Goal: Entertainment & Leisure: Consume media (video, audio)

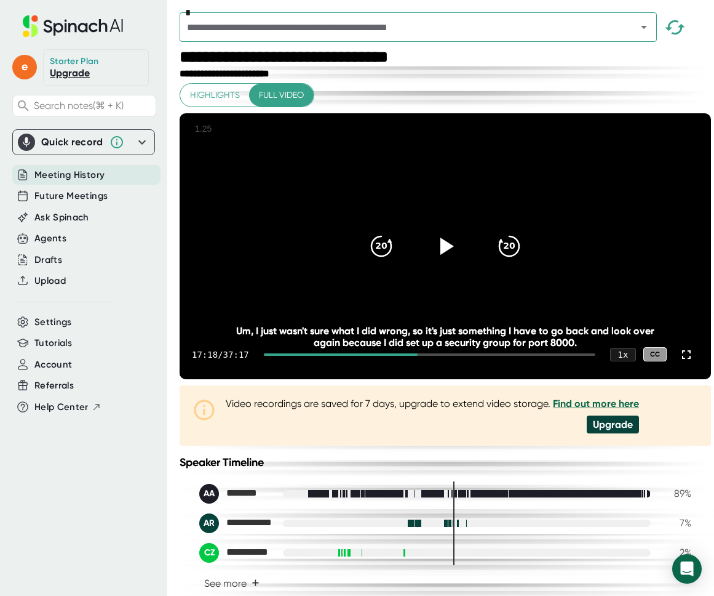
drag, startPoint x: 416, startPoint y: 291, endPoint x: 421, endPoint y: 287, distance: 7.0
click at [416, 290] on video at bounding box center [446, 246] width 532 height 266
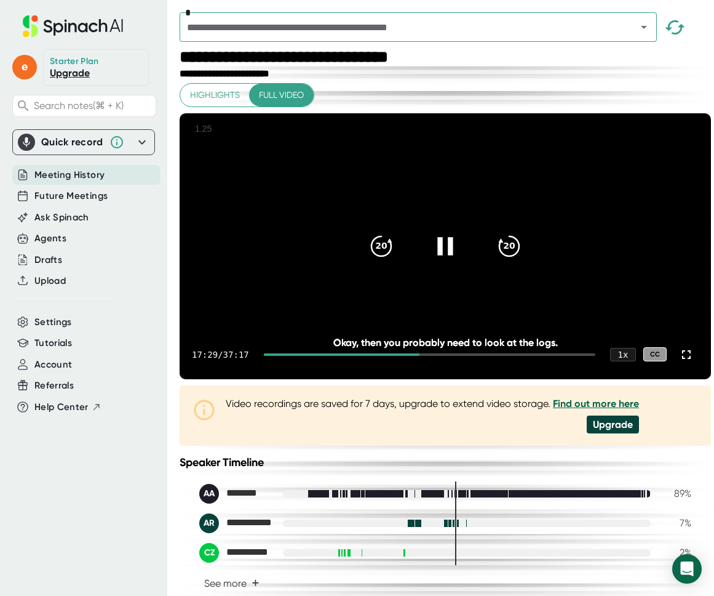
click at [445, 272] on div at bounding box center [446, 246] width 52 height 52
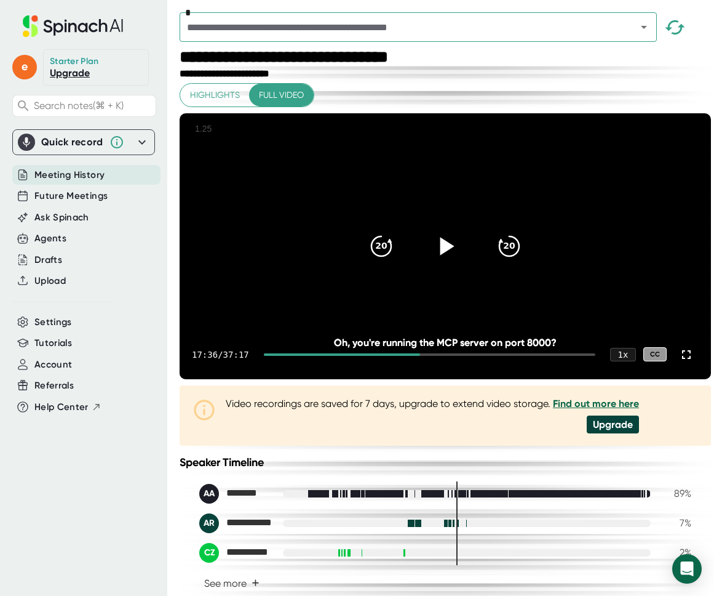
click at [441, 261] on icon at bounding box center [445, 245] width 31 height 31
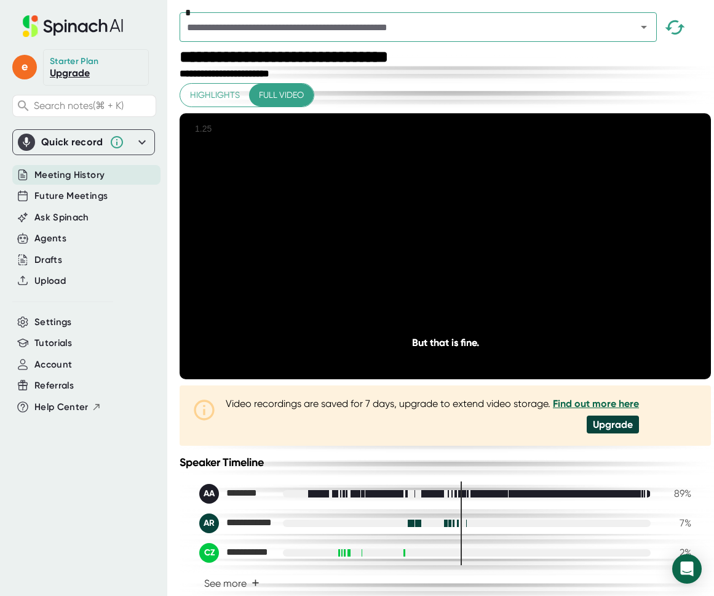
click at [452, 261] on icon at bounding box center [445, 245] width 31 height 31
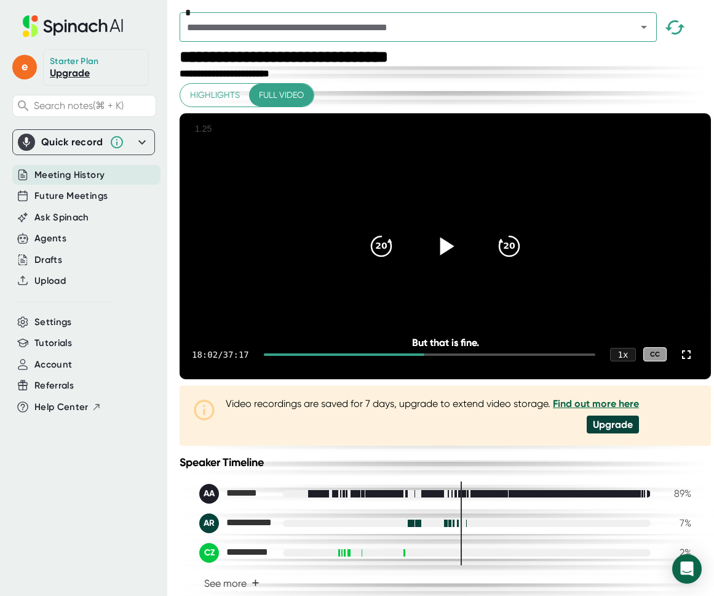
click at [452, 261] on icon at bounding box center [445, 245] width 31 height 31
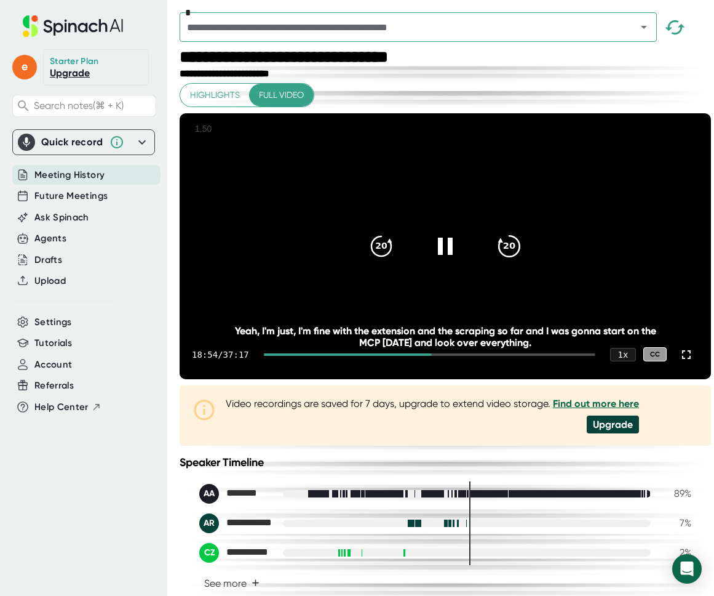
click at [496, 261] on icon "20" at bounding box center [509, 245] width 31 height 31
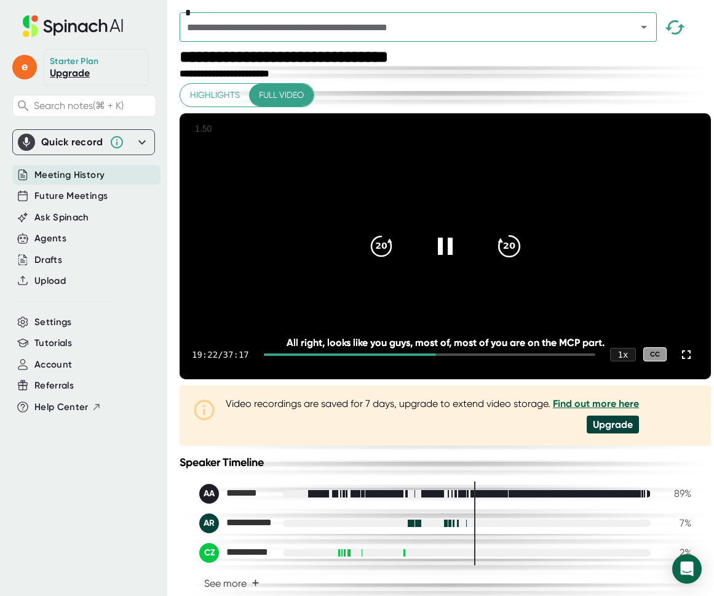
click at [516, 261] on icon "20" at bounding box center [509, 245] width 31 height 31
click at [361, 269] on div "20" at bounding box center [382, 246] width 52 height 52
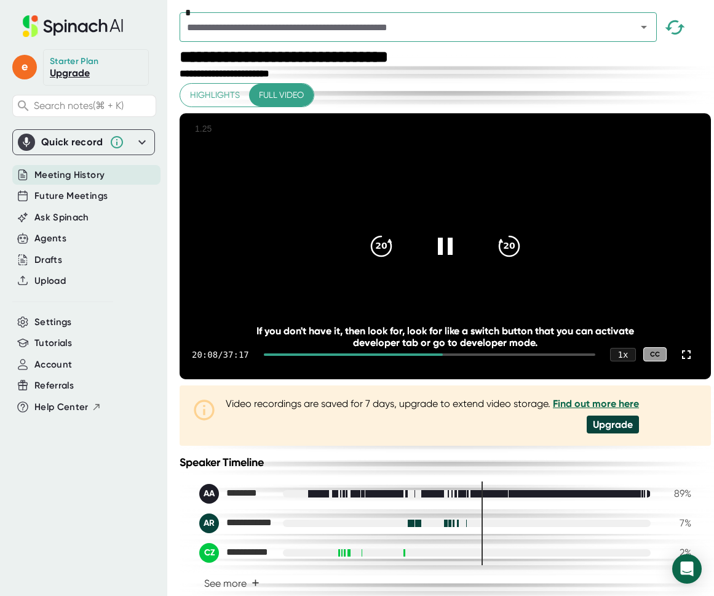
drag, startPoint x: 551, startPoint y: 253, endPoint x: 918, endPoint y: 252, distance: 367.3
click at [714, 252] on html "**********" at bounding box center [357, 298] width 714 height 596
click at [433, 257] on icon at bounding box center [445, 245] width 31 height 31
click at [548, 54] on div "**********" at bounding box center [447, 58] width 535 height 20
click at [610, 59] on div "**********" at bounding box center [447, 58] width 535 height 20
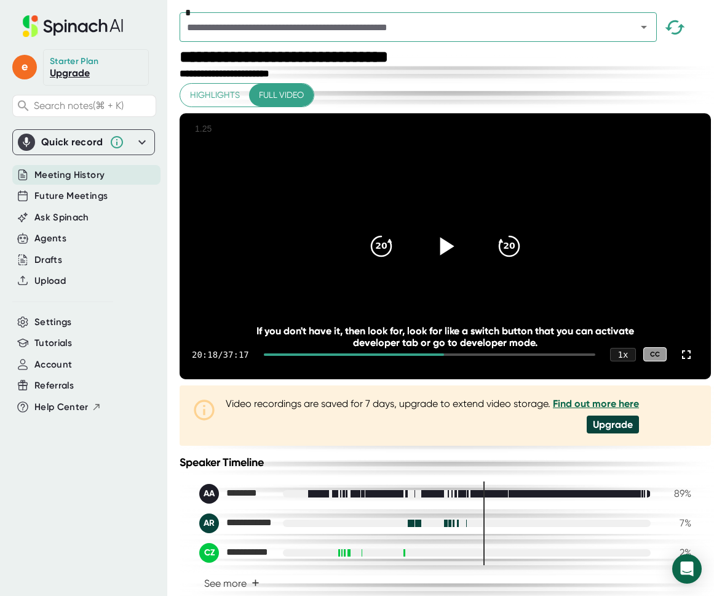
click at [439, 261] on icon at bounding box center [445, 245] width 31 height 31
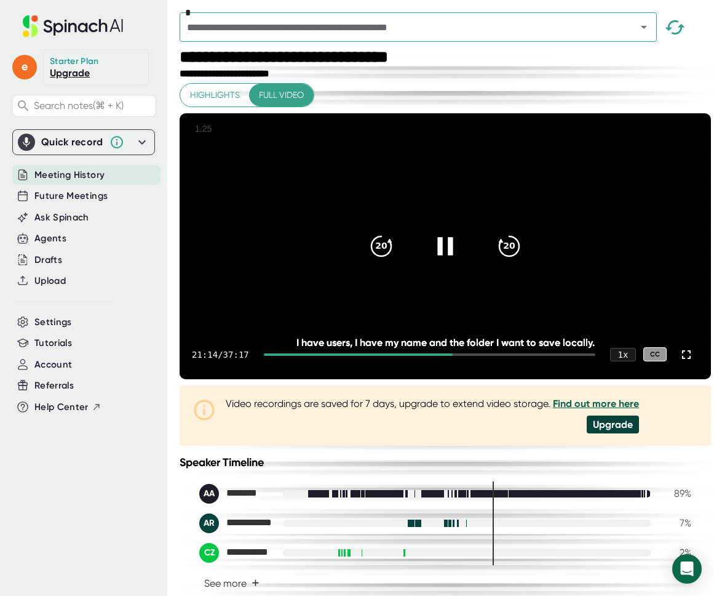
click at [438, 255] on icon at bounding box center [444, 246] width 15 height 18
click at [685, 367] on div at bounding box center [686, 354] width 25 height 25
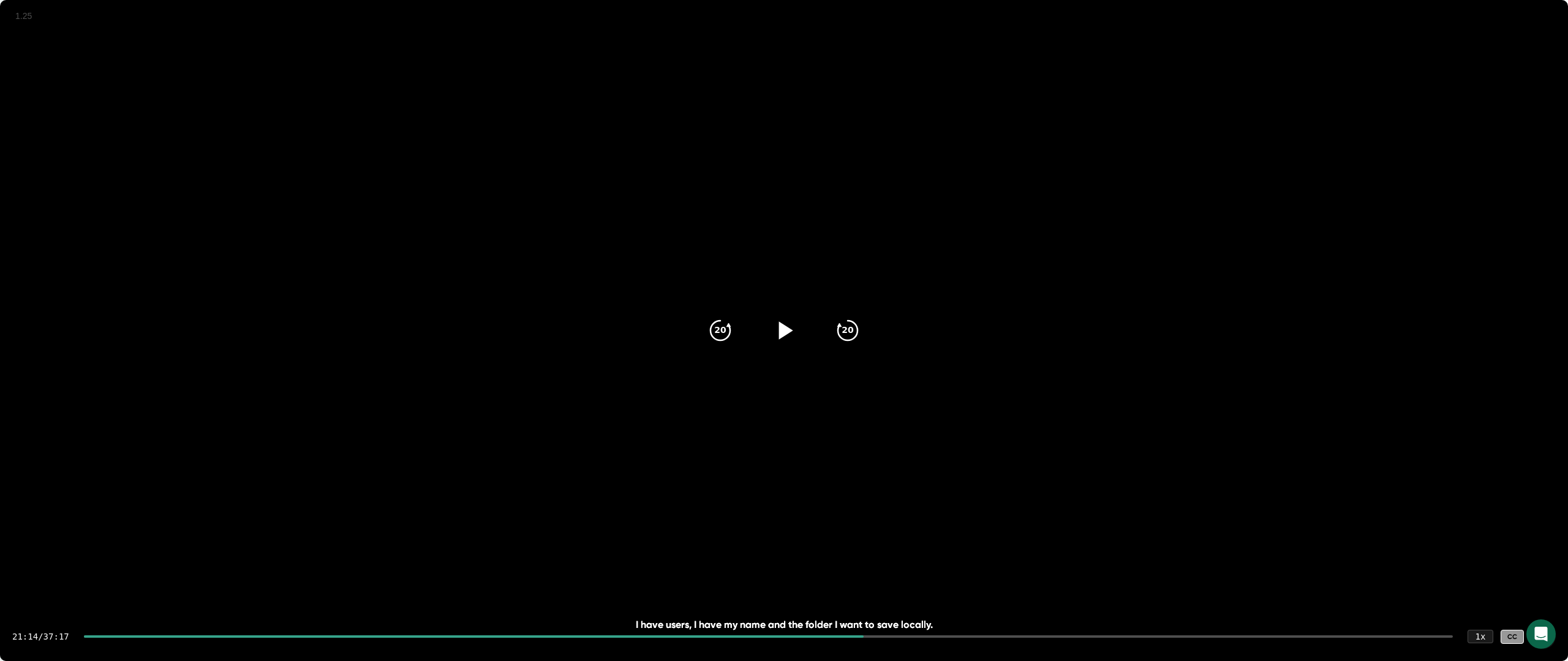
click at [711, 592] on div at bounding box center [1543, 636] width 25 height 25
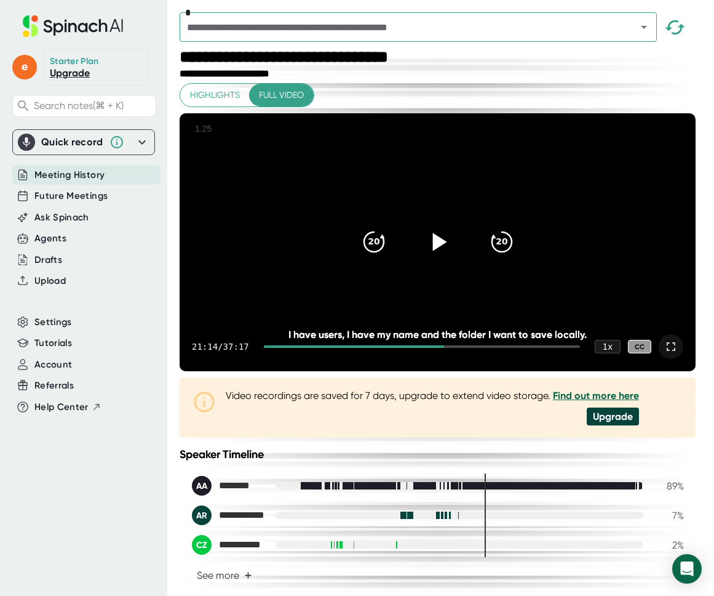
click at [674, 351] on icon at bounding box center [671, 346] width 9 height 9
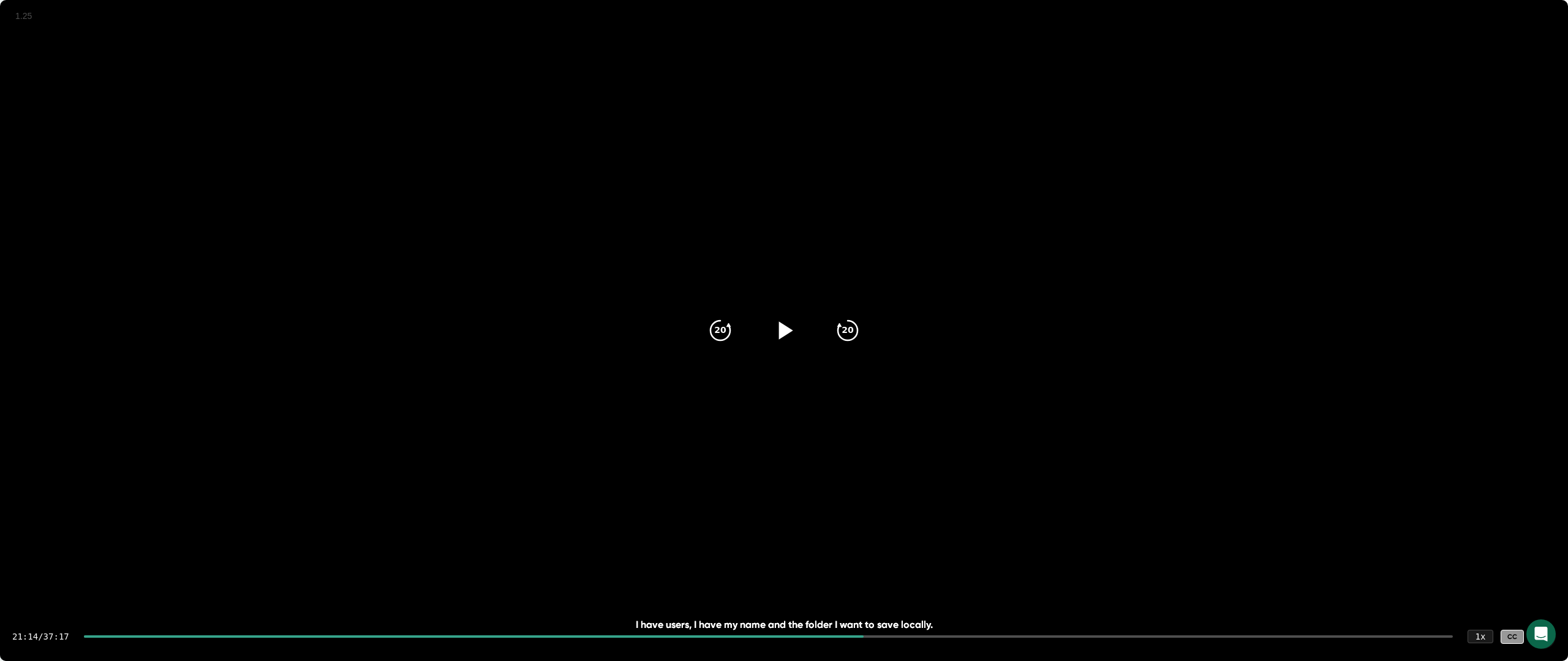
click at [703, 311] on div "20 20" at bounding box center [784, 330] width 176 height 49
click at [711, 330] on icon "20" at bounding box center [720, 330] width 31 height 31
click at [711, 340] on icon at bounding box center [784, 330] width 31 height 31
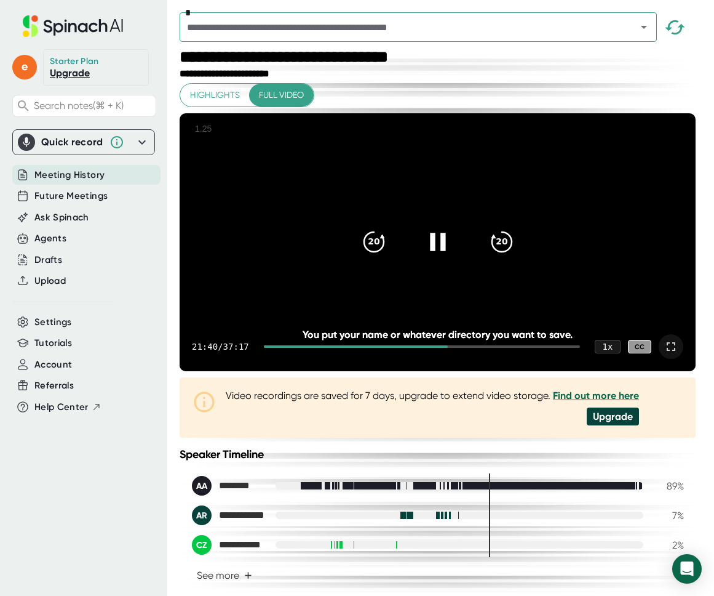
click at [670, 354] on icon at bounding box center [671, 346] width 15 height 15
click at [439, 257] on icon at bounding box center [437, 241] width 31 height 31
click at [389, 257] on icon "20" at bounding box center [373, 241] width 31 height 31
click at [453, 253] on icon at bounding box center [437, 241] width 31 height 31
click at [422, 257] on div at bounding box center [438, 242] width 52 height 52
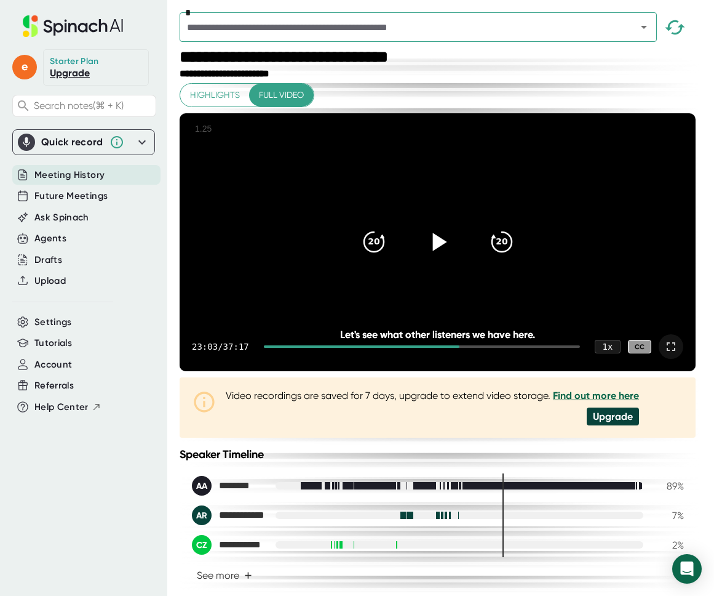
click at [442, 251] on icon at bounding box center [439, 242] width 14 height 18
click at [679, 354] on icon at bounding box center [671, 346] width 15 height 15
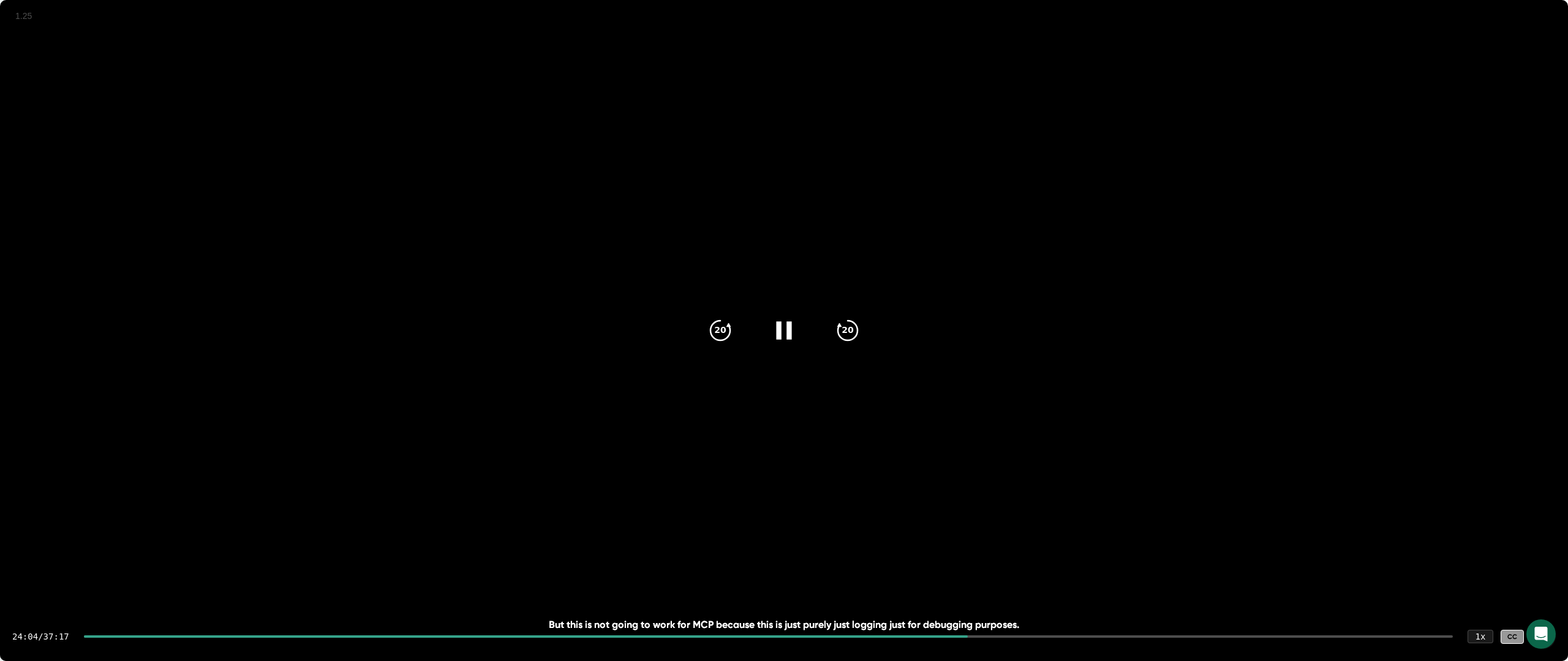
click at [711, 327] on video at bounding box center [784, 391] width 1568 height 783
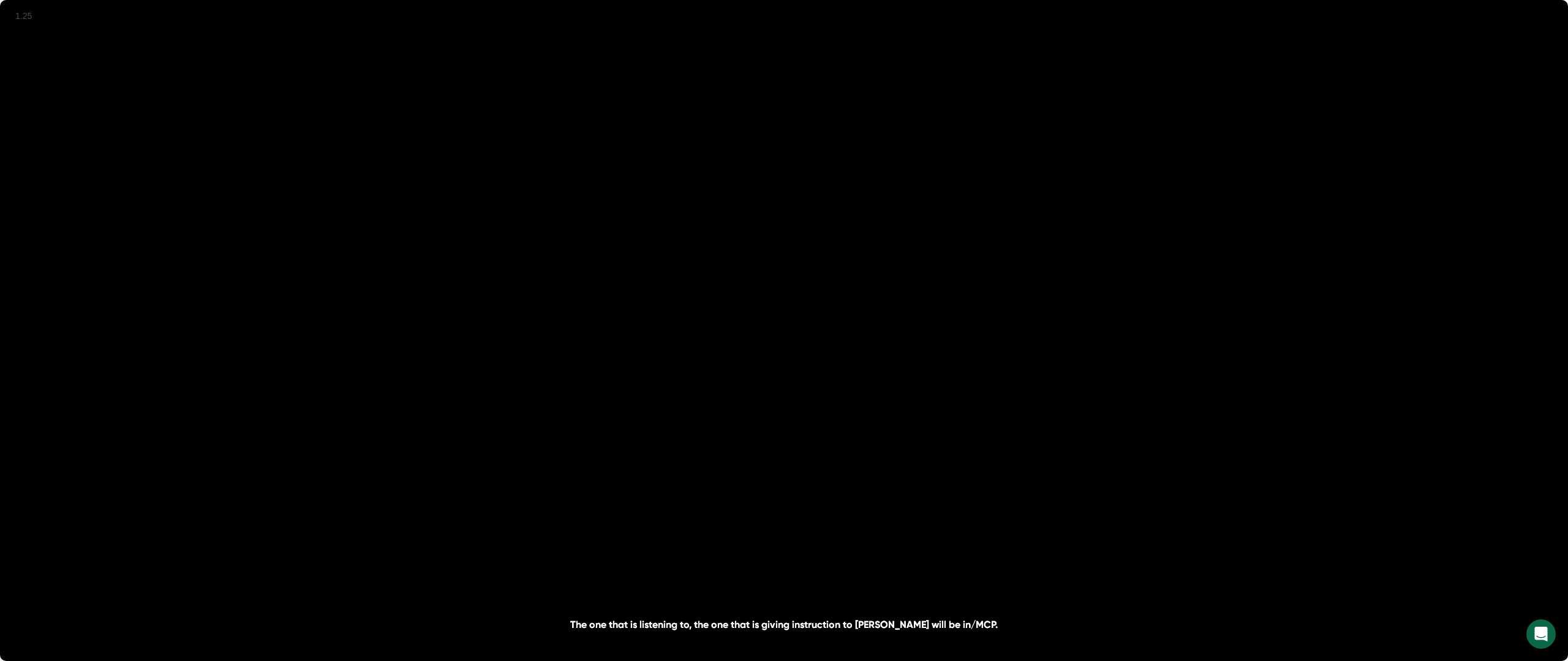
click at [711, 327] on video at bounding box center [784, 391] width 1568 height 783
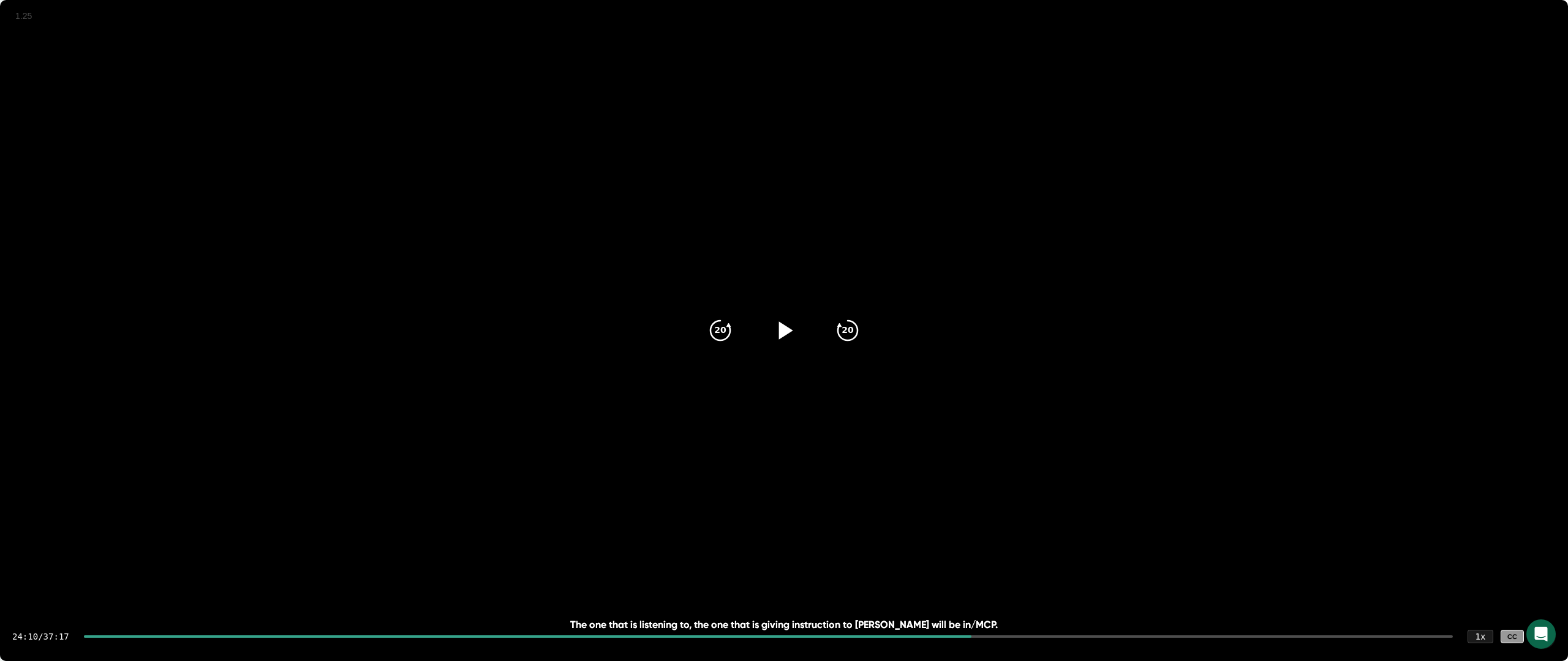
click at [711, 327] on video at bounding box center [784, 391] width 1568 height 783
click at [711, 328] on video at bounding box center [784, 391] width 1568 height 783
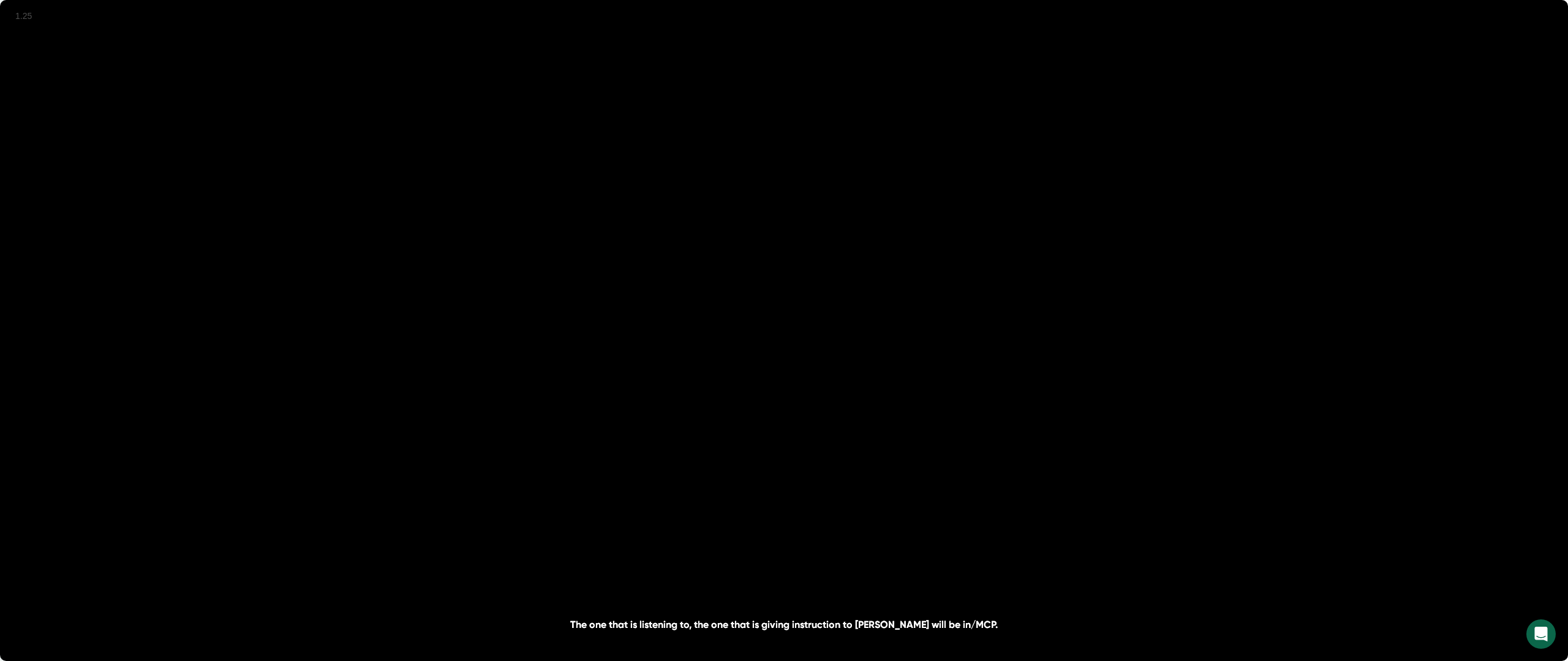
click at [711, 328] on video at bounding box center [784, 391] width 1568 height 783
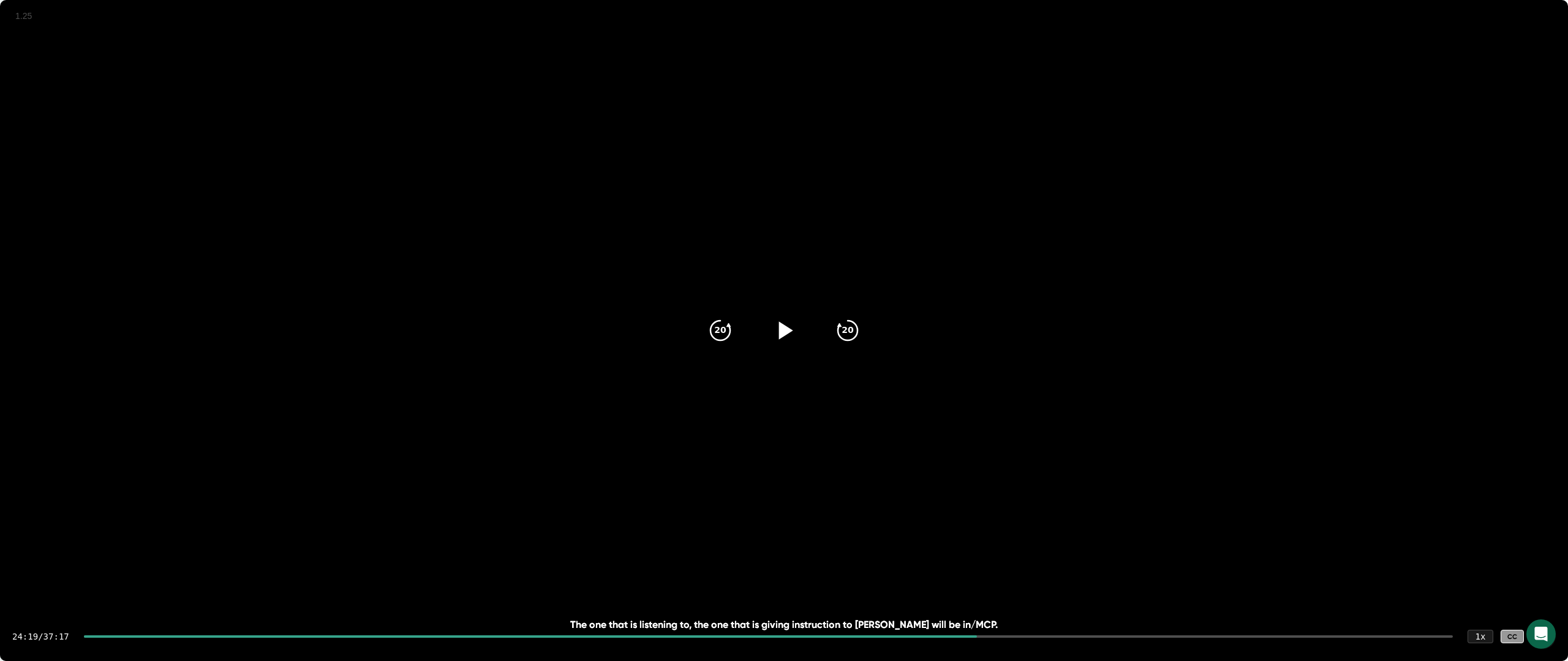
click at [711, 328] on video at bounding box center [784, 391] width 1568 height 783
click at [711, 592] on icon at bounding box center [1543, 636] width 15 height 15
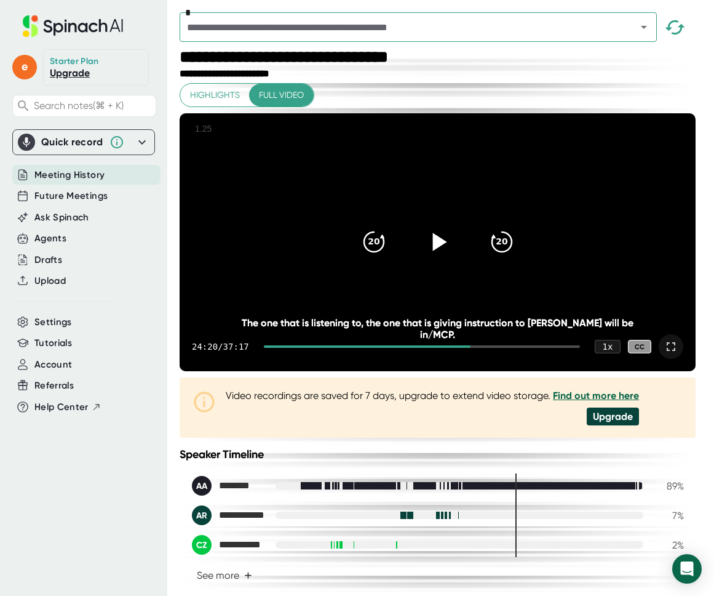
click at [452, 257] on icon at bounding box center [437, 241] width 31 height 31
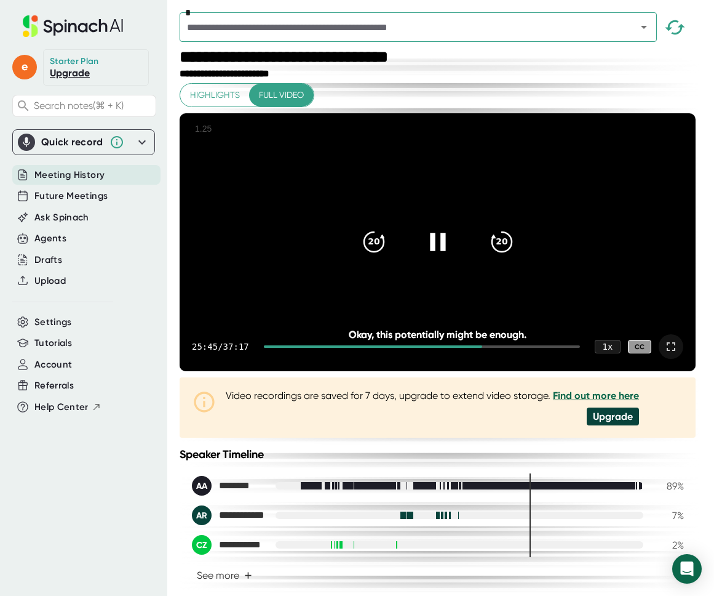
click at [445, 251] on icon at bounding box center [437, 242] width 15 height 18
click at [439, 257] on icon at bounding box center [437, 241] width 31 height 31
click at [445, 251] on icon at bounding box center [437, 242] width 15 height 18
click at [675, 354] on icon at bounding box center [671, 346] width 15 height 15
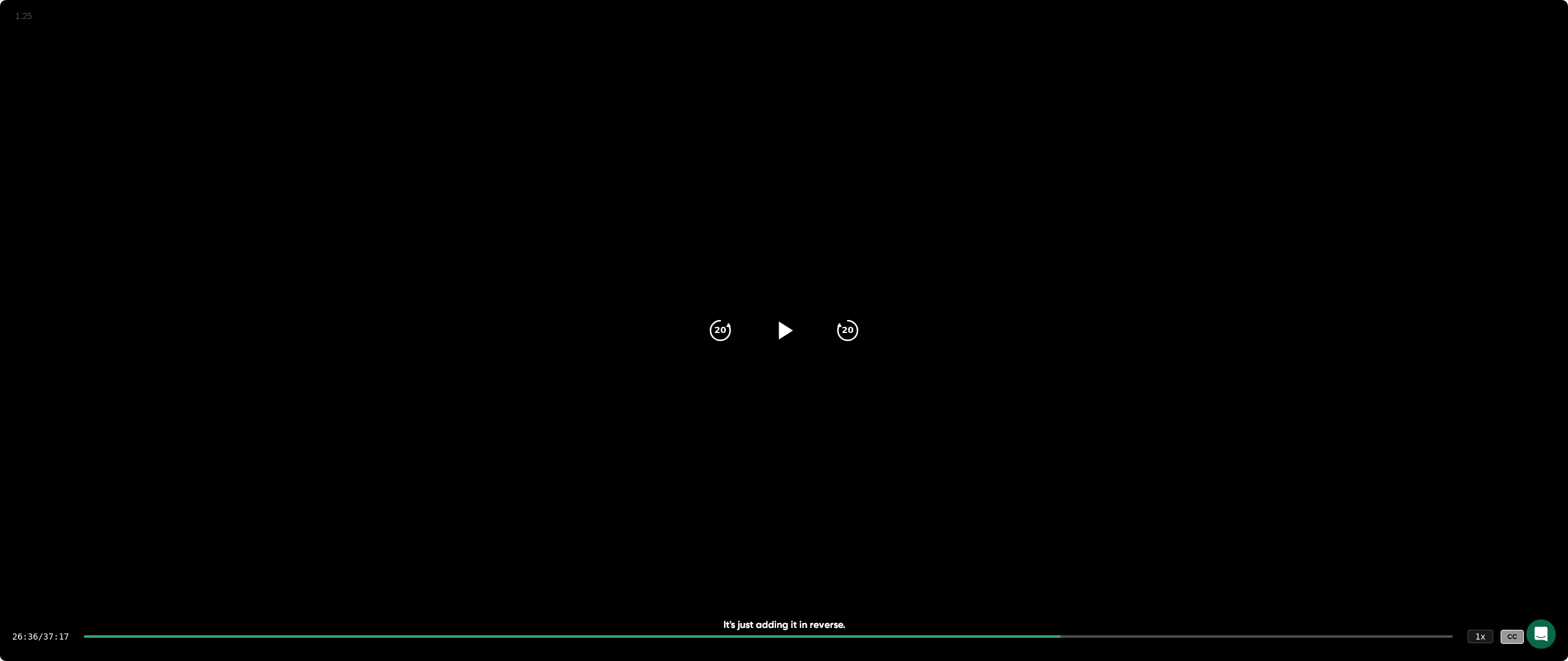
click at [711, 346] on div at bounding box center [784, 330] width 52 height 52
click at [711, 347] on div at bounding box center [784, 330] width 52 height 52
click at [711, 336] on icon at bounding box center [784, 330] width 31 height 31
click at [711, 592] on div at bounding box center [1543, 636] width 25 height 25
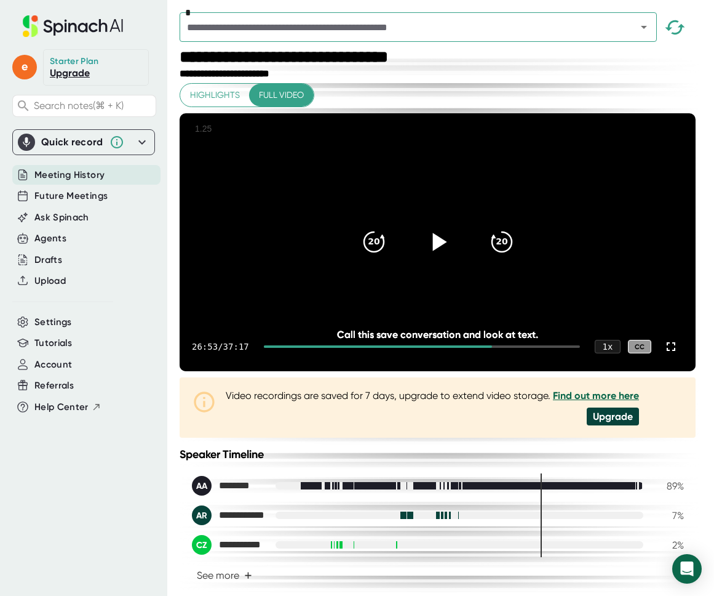
click at [447, 247] on icon at bounding box center [437, 241] width 31 height 31
click at [672, 354] on icon at bounding box center [671, 346] width 15 height 15
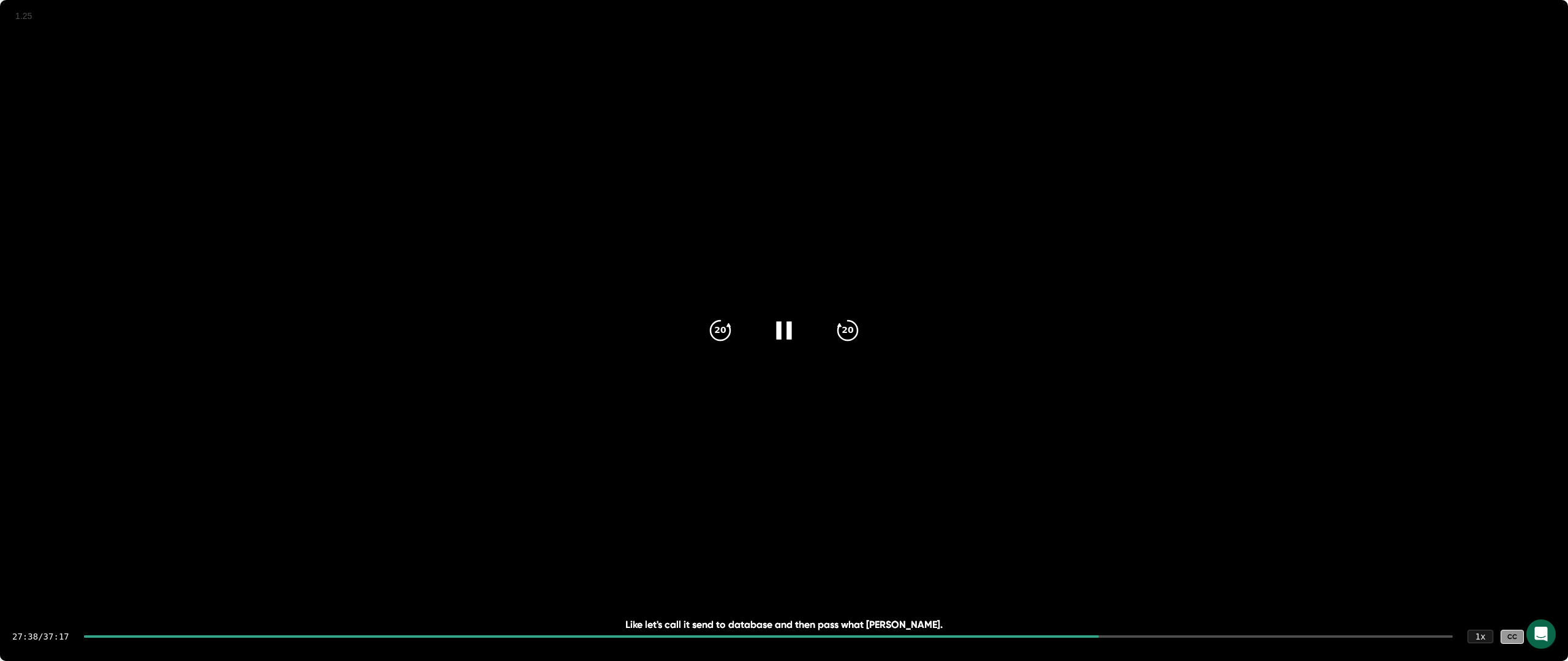
click at [711, 349] on div at bounding box center [784, 330] width 52 height 52
click at [711, 592] on icon at bounding box center [1543, 636] width 15 height 15
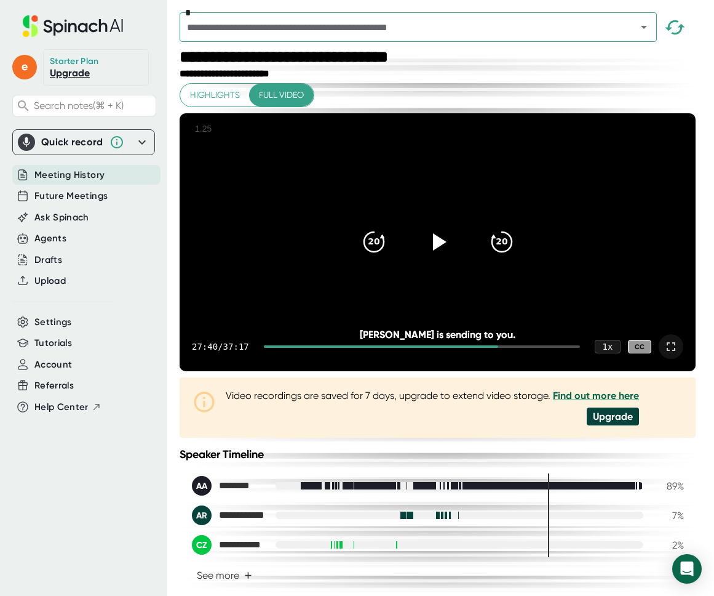
click at [683, 359] on div at bounding box center [671, 346] width 25 height 25
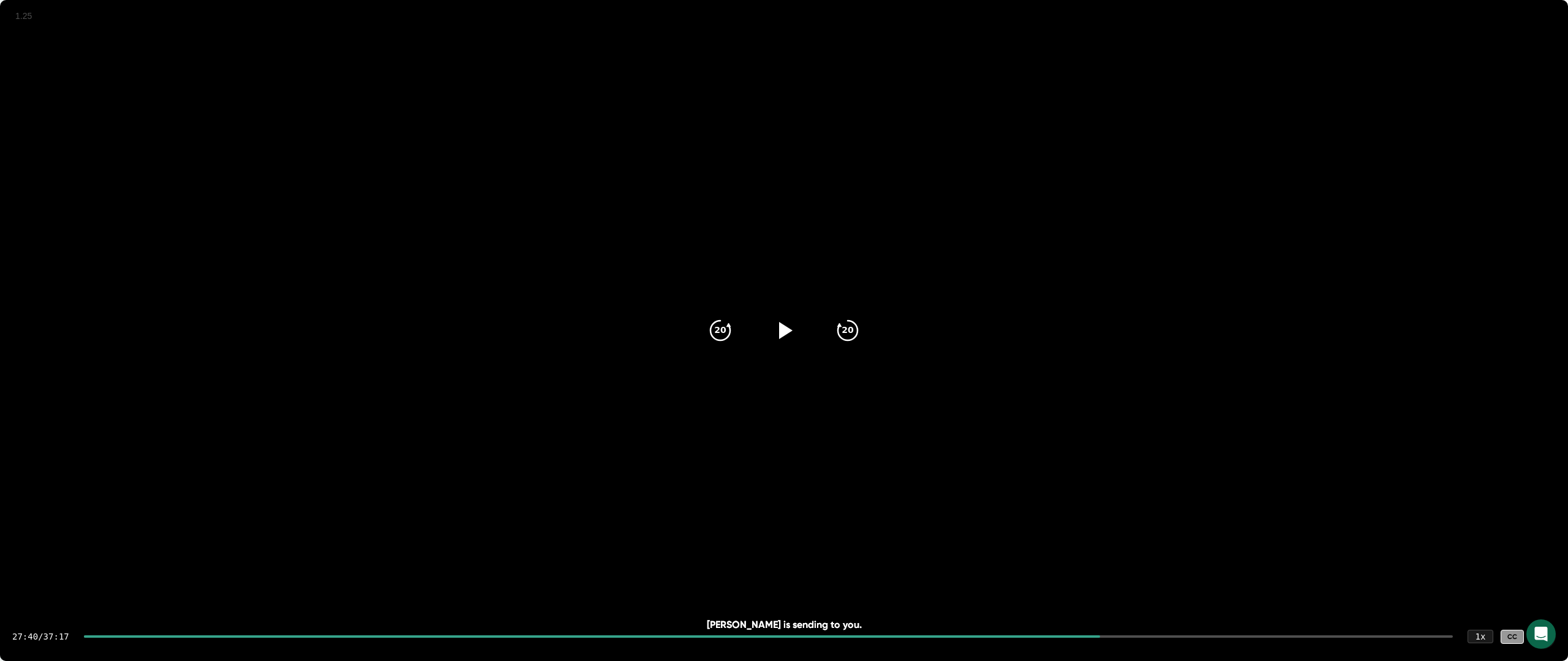
click at [711, 592] on icon at bounding box center [1543, 636] width 15 height 15
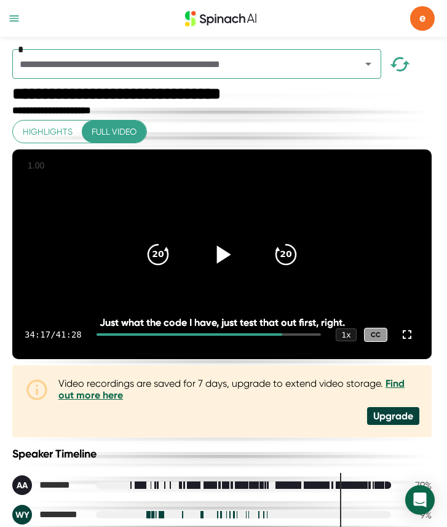
click at [220, 269] on icon at bounding box center [222, 254] width 31 height 31
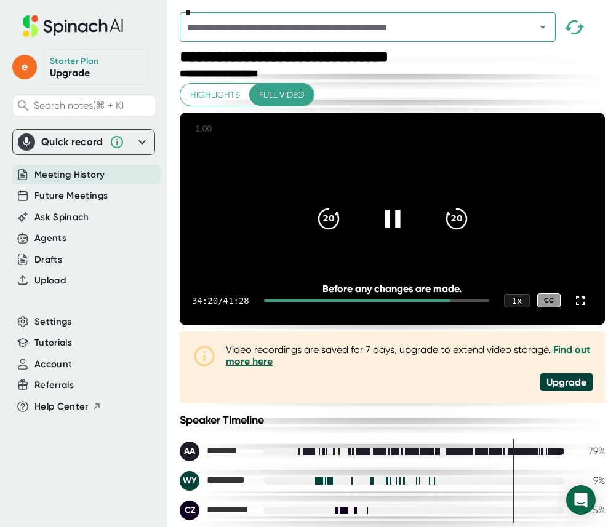
click at [406, 302] on div at bounding box center [357, 301] width 186 height 2
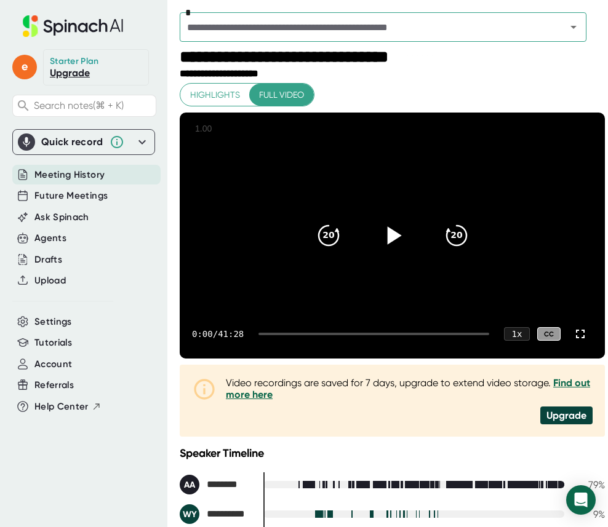
click at [407, 231] on div at bounding box center [393, 236] width 52 height 52
click at [277, 334] on div at bounding box center [373, 334] width 231 height 2
click at [289, 334] on div at bounding box center [373, 334] width 231 height 2
click at [300, 334] on div at bounding box center [373, 334] width 231 height 2
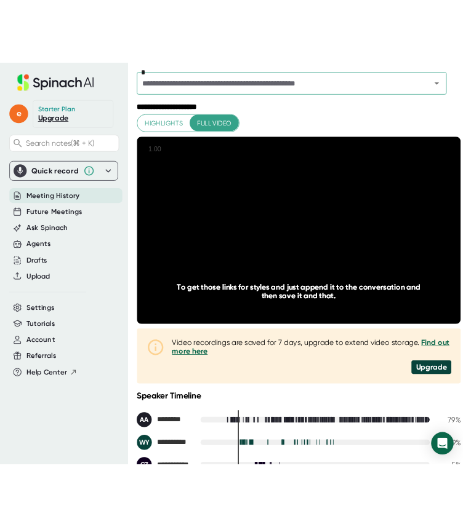
scroll to position [25, 0]
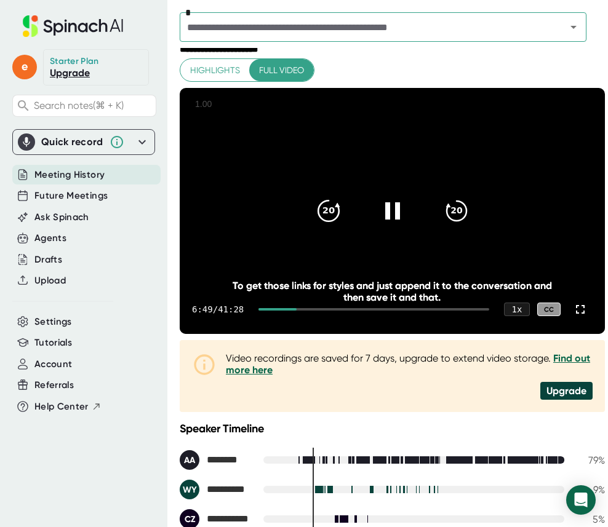
click at [316, 198] on icon "20" at bounding box center [328, 211] width 31 height 31
click at [318, 203] on icon at bounding box center [328, 211] width 21 height 21
click at [317, 205] on icon "20" at bounding box center [328, 211] width 31 height 31
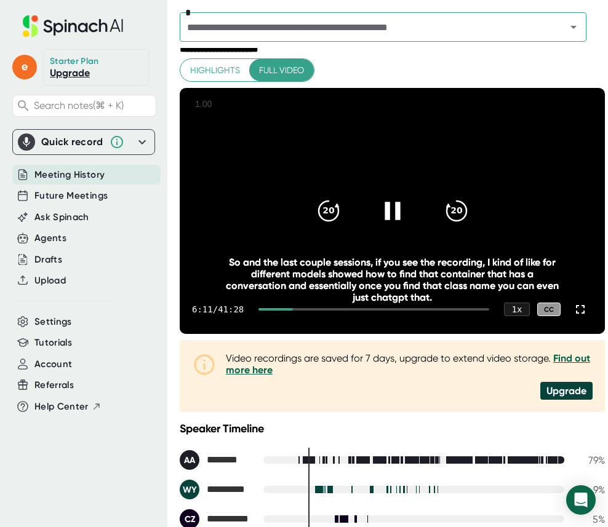
click at [384, 217] on icon at bounding box center [391, 211] width 15 height 18
click at [381, 217] on icon at bounding box center [391, 211] width 31 height 31
click at [398, 216] on icon at bounding box center [391, 211] width 31 height 31
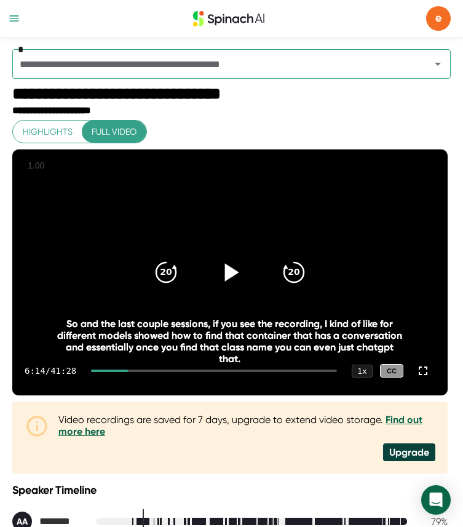
click at [238, 271] on icon at bounding box center [230, 272] width 31 height 31
click at [238, 270] on icon at bounding box center [230, 272] width 31 height 31
click at [249, 272] on div at bounding box center [230, 273] width 52 height 52
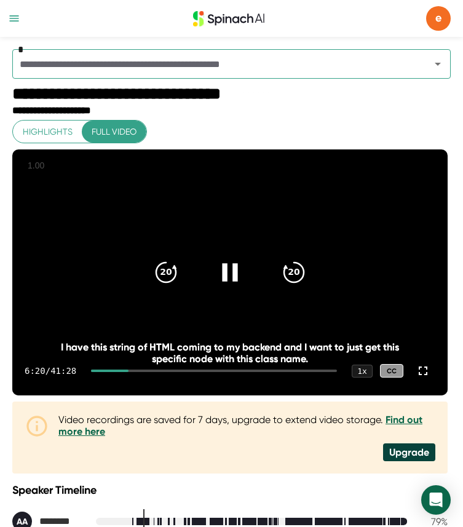
click at [248, 272] on div at bounding box center [230, 273] width 52 height 52
click at [231, 287] on div at bounding box center [230, 273] width 52 height 52
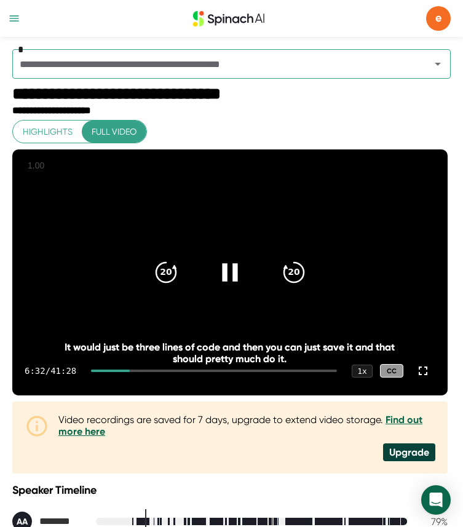
click at [234, 265] on icon at bounding box center [229, 272] width 15 height 18
click at [234, 266] on icon at bounding box center [230, 272] width 31 height 31
click at [226, 279] on icon at bounding box center [229, 272] width 15 height 18
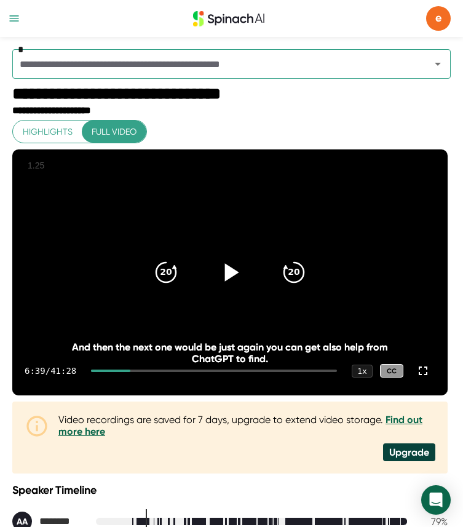
click at [236, 273] on icon at bounding box center [232, 272] width 14 height 18
click at [235, 273] on icon at bounding box center [229, 272] width 15 height 18
click at [236, 276] on icon at bounding box center [230, 272] width 31 height 31
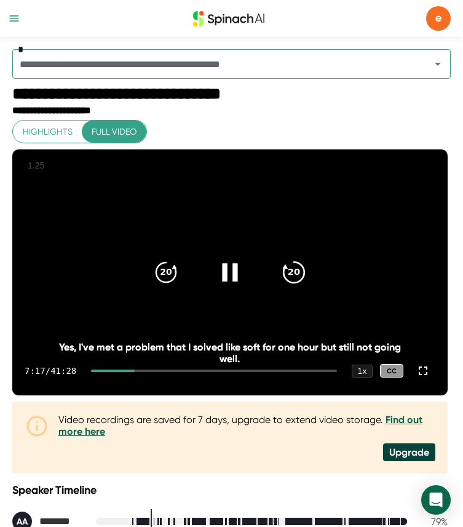
click at [298, 279] on icon "20" at bounding box center [294, 272] width 31 height 31
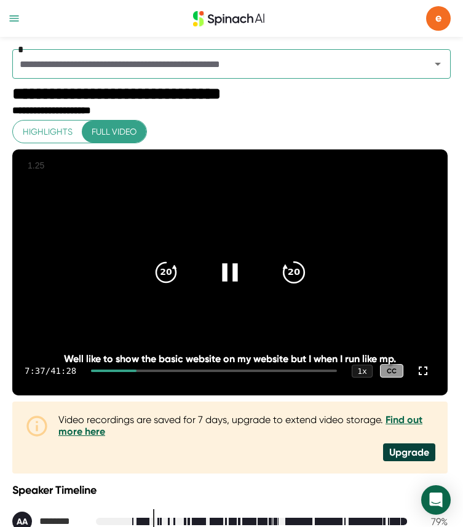
click at [298, 279] on icon "20" at bounding box center [294, 272] width 31 height 31
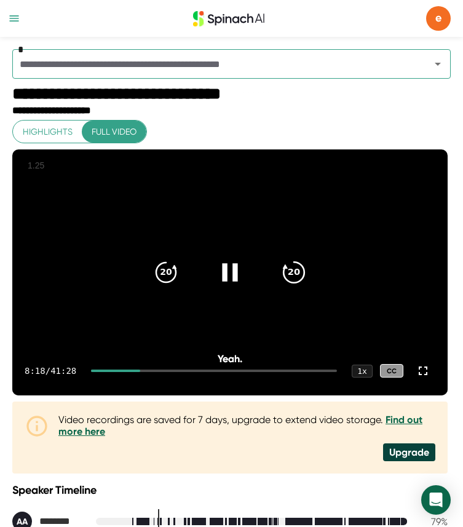
click at [298, 279] on icon "20" at bounding box center [294, 272] width 31 height 31
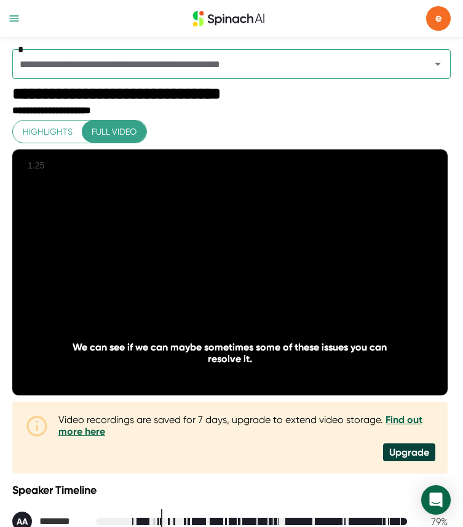
click at [298, 279] on icon "20" at bounding box center [294, 272] width 31 height 31
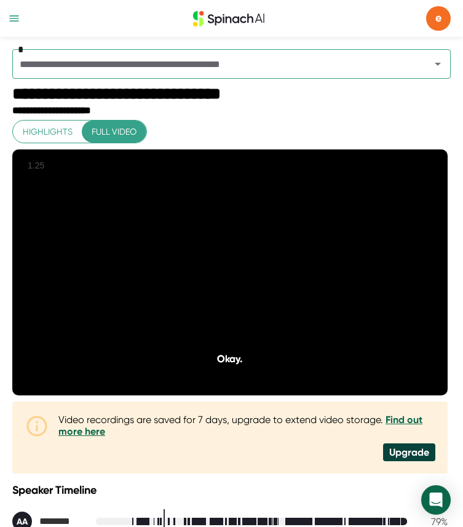
click at [298, 279] on icon "20" at bounding box center [294, 272] width 31 height 31
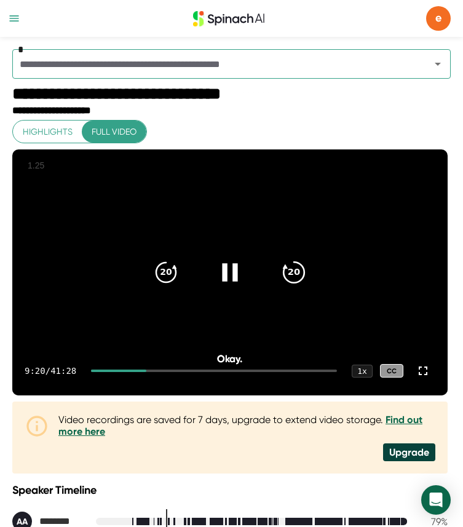
click at [298, 271] on icon "20" at bounding box center [294, 272] width 31 height 31
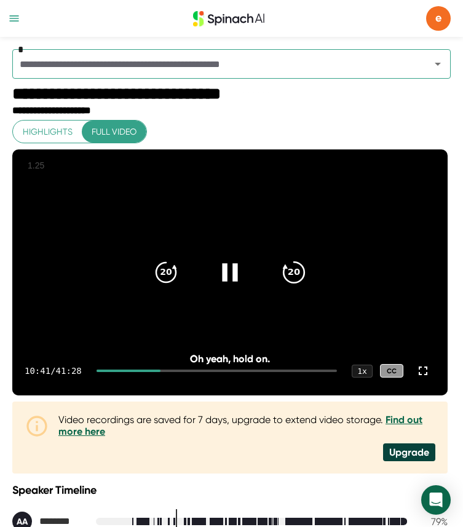
click at [298, 271] on icon "20" at bounding box center [294, 272] width 31 height 31
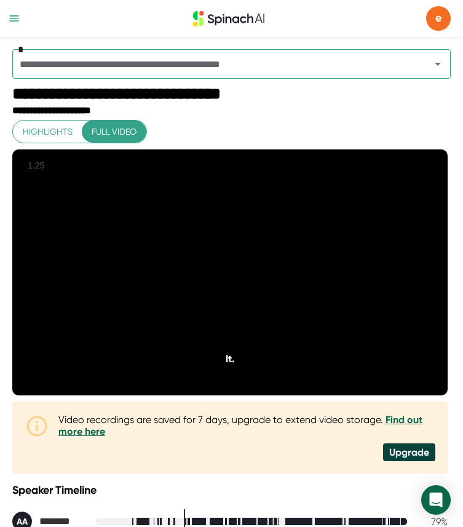
click at [298, 271] on icon "20" at bounding box center [294, 272] width 31 height 31
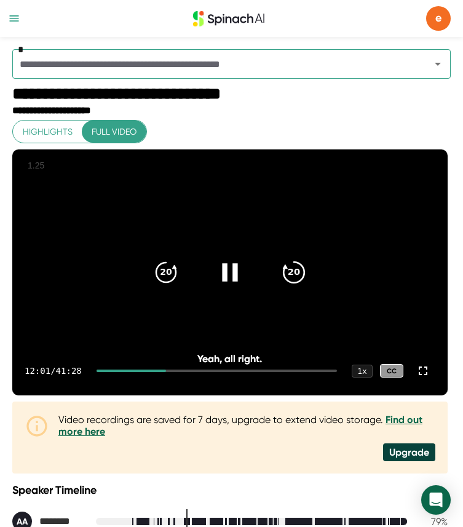
click at [298, 266] on icon "20" at bounding box center [294, 272] width 31 height 31
click at [297, 265] on icon "20" at bounding box center [294, 272] width 31 height 31
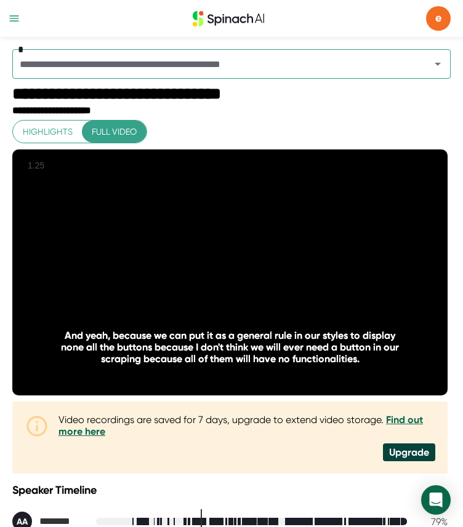
click at [245, 287] on div at bounding box center [230, 273] width 52 height 52
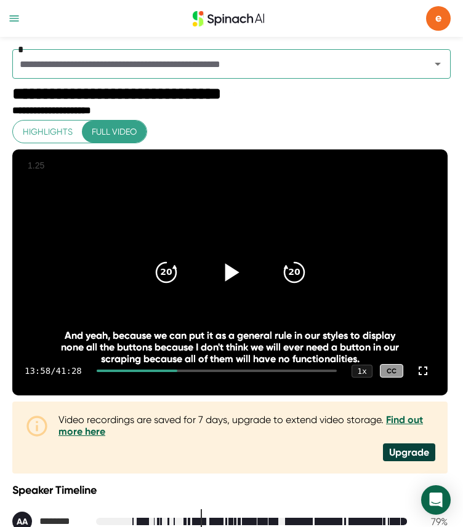
click at [244, 266] on div at bounding box center [230, 273] width 52 height 52
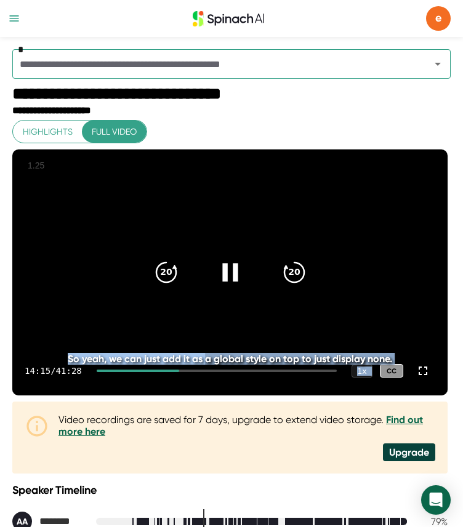
click at [203, 370] on div "20 20 14:15 / 41:28 1 x CC So yeah, we can just add it as a global style on top…" at bounding box center [229, 272] width 435 height 246
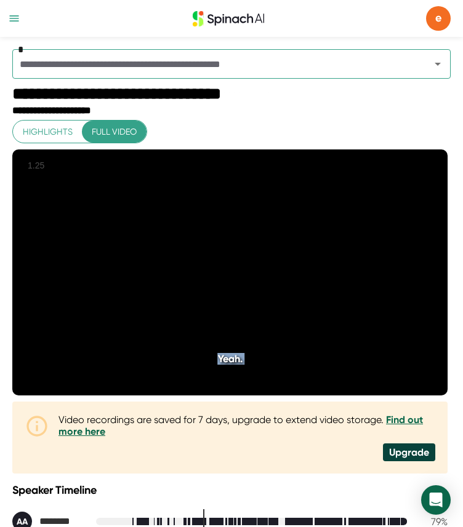
scroll to position [0, 0]
click at [393, 116] on div "**********" at bounding box center [231, 111] width 438 height 12
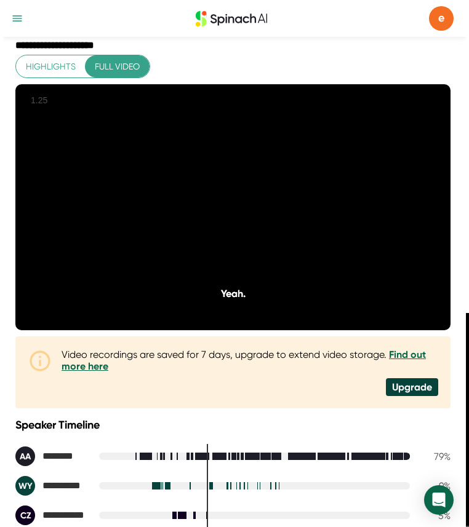
scroll to position [64, 0]
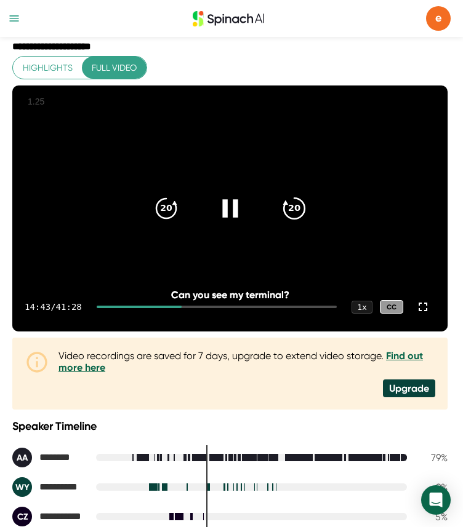
click at [297, 207] on icon "20" at bounding box center [293, 208] width 31 height 31
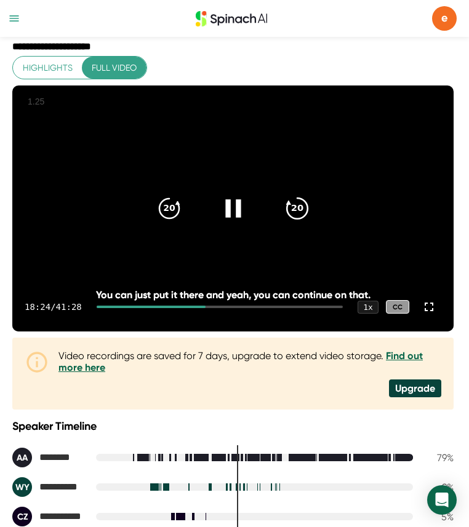
click at [302, 213] on icon "20" at bounding box center [296, 208] width 31 height 31
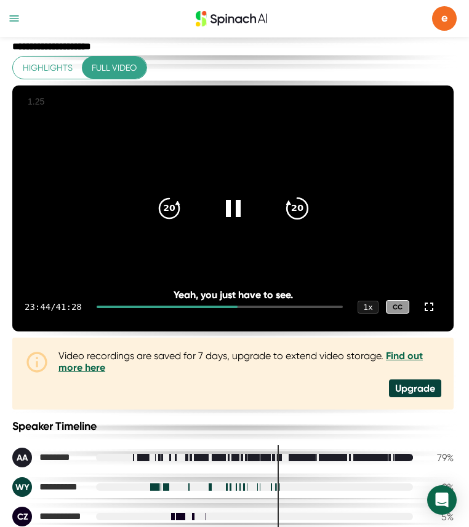
click at [310, 214] on div "20" at bounding box center [297, 209] width 52 height 52
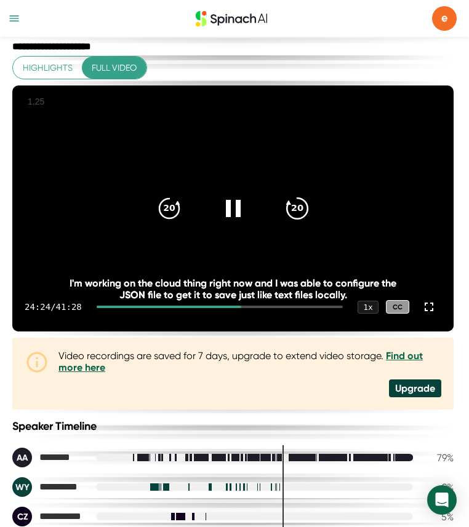
click at [310, 214] on div "20" at bounding box center [297, 209] width 52 height 52
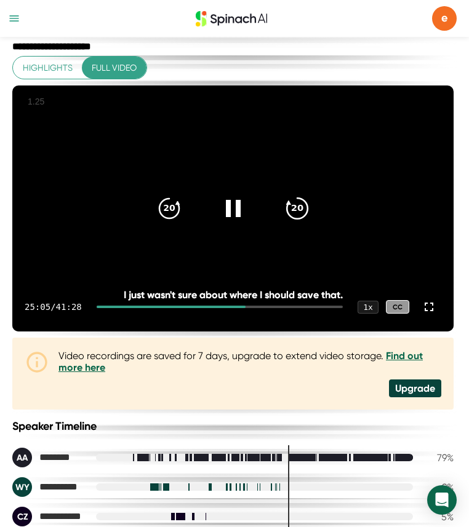
click at [310, 215] on div "20" at bounding box center [297, 209] width 52 height 52
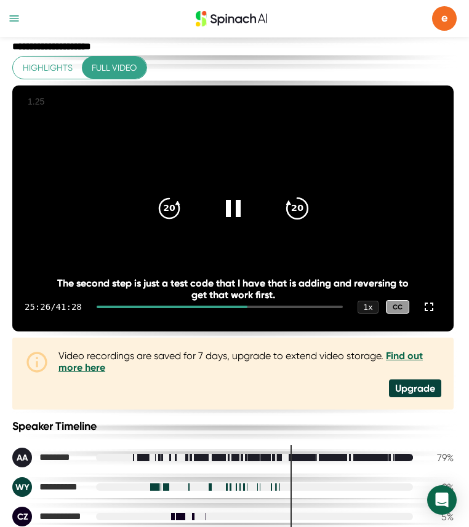
click at [310, 215] on div "20" at bounding box center [297, 209] width 52 height 52
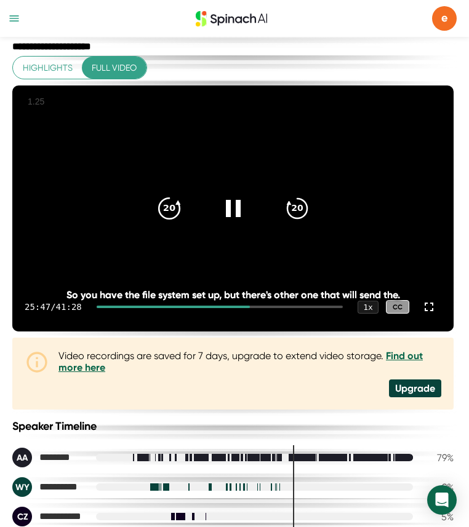
click at [176, 217] on icon "20" at bounding box center [168, 208] width 31 height 31
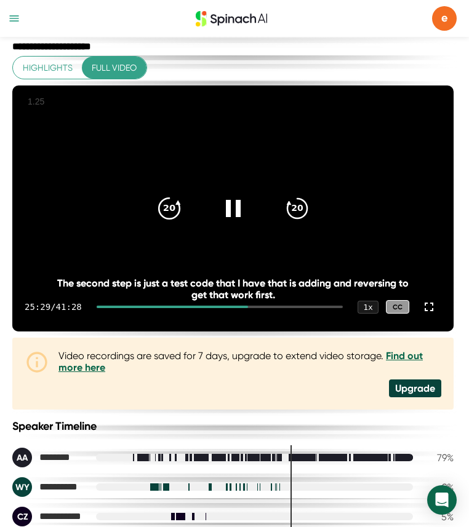
click at [176, 217] on icon "20" at bounding box center [168, 208] width 31 height 31
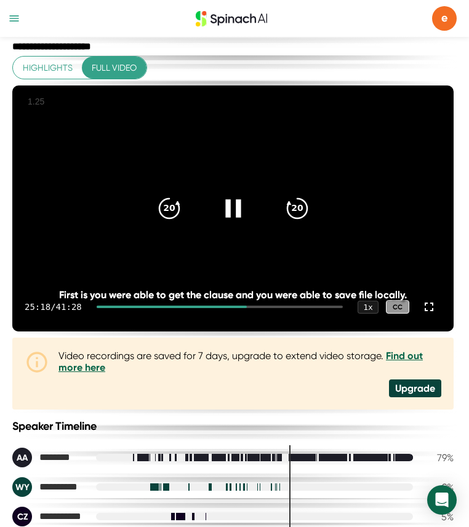
click at [218, 214] on div at bounding box center [233, 209] width 52 height 52
click at [229, 221] on icon at bounding box center [232, 208] width 31 height 31
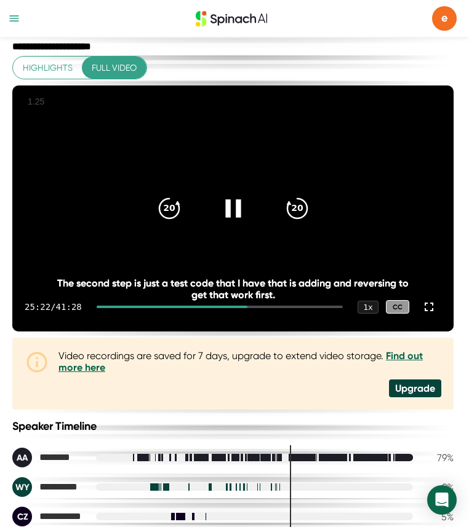
click at [233, 220] on icon at bounding box center [232, 208] width 31 height 31
click at [241, 214] on icon at bounding box center [232, 208] width 31 height 31
click at [237, 205] on icon at bounding box center [232, 208] width 15 height 18
click at [226, 218] on icon at bounding box center [232, 208] width 31 height 31
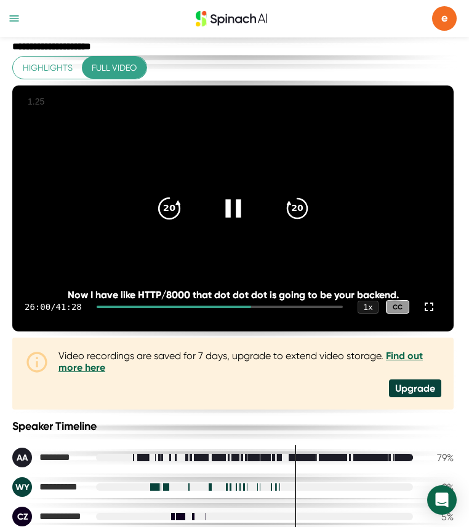
click at [178, 215] on icon "20" at bounding box center [168, 208] width 31 height 31
click at [184, 209] on div "20" at bounding box center [169, 209] width 52 height 52
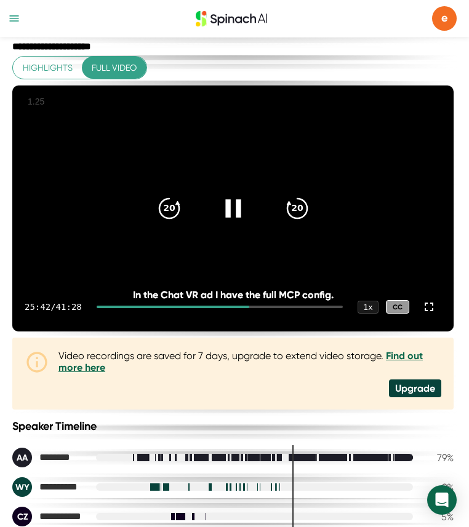
click at [237, 207] on icon at bounding box center [232, 208] width 15 height 18
